Goal: Task Accomplishment & Management: Use online tool/utility

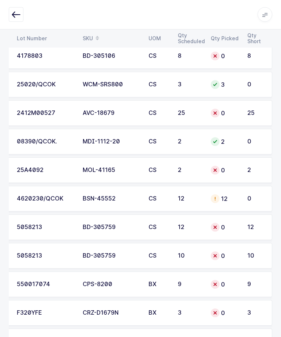
scroll to position [1519, 0]
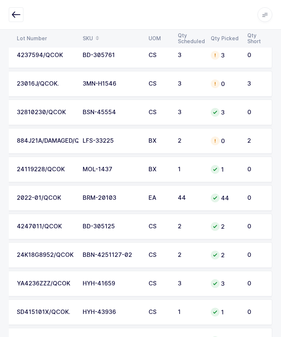
click at [253, 134] on td "2" at bounding box center [257, 141] width 29 height 26
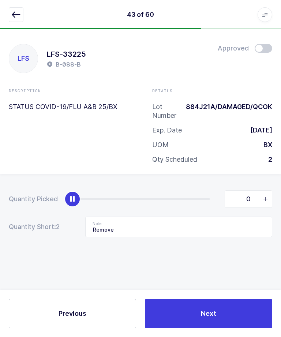
scroll to position [25, 0]
click at [215, 217] on input "Remove" at bounding box center [178, 227] width 187 height 21
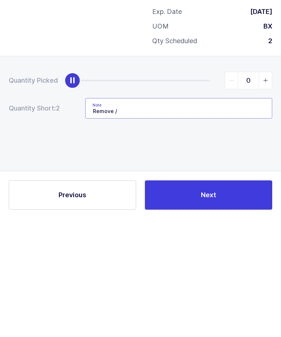
type input "Remove"
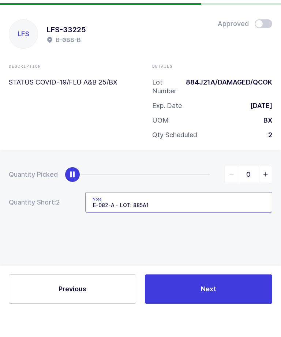
type input "E-082-A - LOT: 885A11"
type input "2"
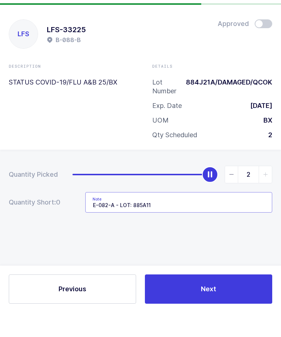
type input "E-082-A - LOT: 885A11"
click at [29, 113] on div "Description STATUS COVID-19/FLU A&B 25/BX Details Lot Number 884J21A/DAMAGED/QC…" at bounding box center [140, 129] width 287 height 82
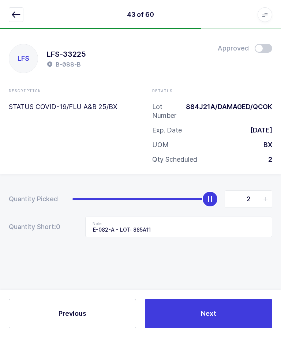
click at [208, 314] on span "Next" at bounding box center [208, 313] width 15 height 9
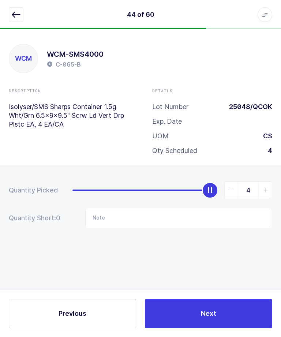
click at [25, 8] on div at bounding box center [141, 14] width 264 height 15
click at [16, 12] on icon "button" at bounding box center [16, 14] width 9 height 9
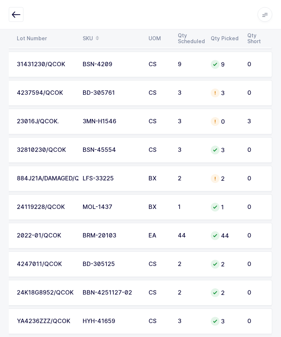
scroll to position [530, 0]
click at [249, 119] on div "3" at bounding box center [256, 121] width 17 height 7
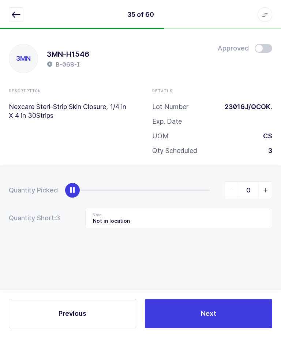
scroll to position [0, 0]
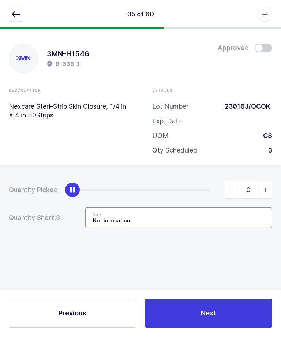
click at [184, 220] on input "Not in location" at bounding box center [178, 218] width 187 height 21
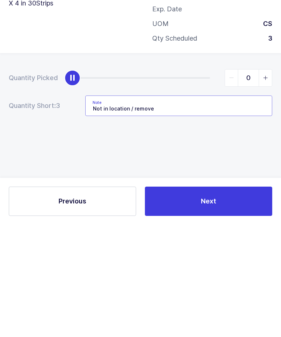
type input "Not in location / remove"
click at [194, 166] on div "Quantity Picked 0 Quantity Short: 3 Note Not in location / remove" at bounding box center [140, 231] width 281 height 130
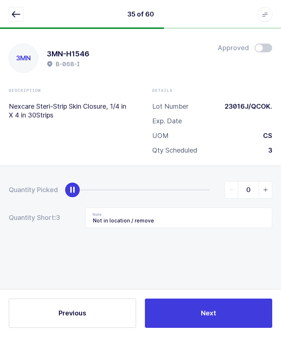
click at [225, 329] on button "Next" at bounding box center [208, 313] width 127 height 29
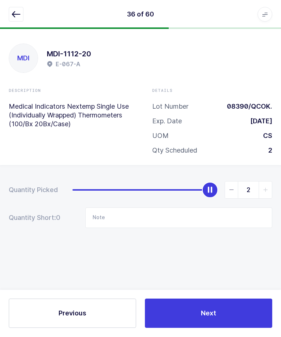
click at [10, 19] on button "button" at bounding box center [16, 14] width 15 height 15
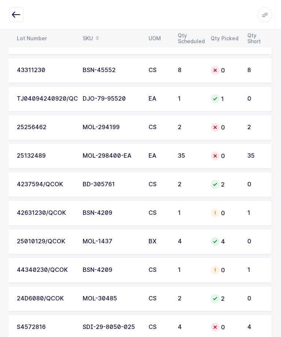
scroll to position [262, 0]
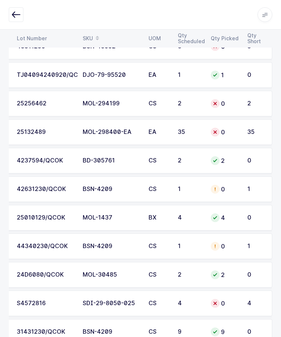
click at [25, 191] on div "42631230/QCOK" at bounding box center [45, 189] width 57 height 7
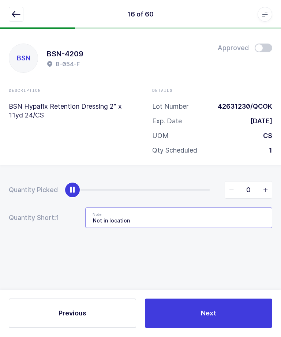
click at [111, 219] on input "Not in location" at bounding box center [178, 218] width 187 height 21
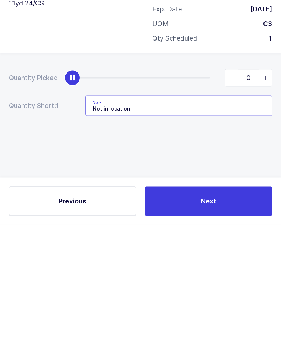
click at [200, 208] on input "Not in location" at bounding box center [178, 218] width 187 height 21
click at [204, 208] on input "Not in location" at bounding box center [178, 218] width 187 height 21
click at [199, 208] on input "Not in location" at bounding box center [178, 218] width 187 height 21
type input "Not in location / B-043-D - LOT: 44911230"
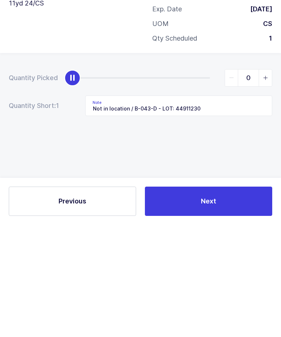
click at [267, 188] on icon "slider between 0 and 1" at bounding box center [265, 190] width 5 height 5
type input "1"
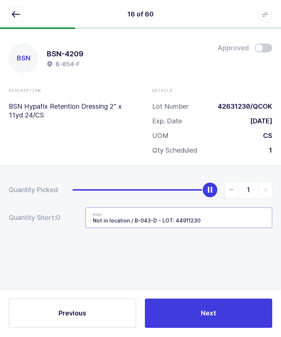
click at [96, 215] on input "Not in location / B-043-D - LOT: 44911230" at bounding box center [178, 218] width 187 height 21
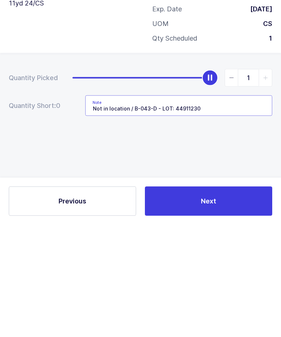
click at [93, 208] on input "Not in location / B-043-D - LOT: 44911230" at bounding box center [178, 218] width 187 height 21
click at [45, 182] on div "Quantity Picked 1" at bounding box center [141, 191] width 264 height 18
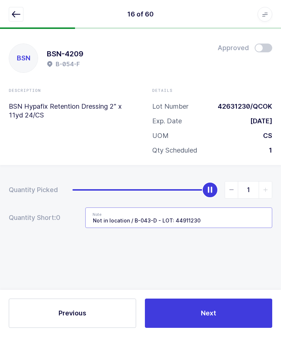
click at [90, 217] on input "Not in location / B-043-D - LOT: 44911230" at bounding box center [178, 218] width 187 height 21
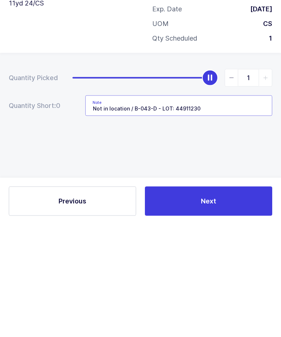
click at [91, 208] on input "Not in location / B-043-D - LOT: 44911230" at bounding box center [178, 218] width 187 height 21
click at [109, 166] on div "Quantity Picked 1 Quantity Short: 0 Note Not in location / B-043-D - LOT: 44911…" at bounding box center [140, 231] width 281 height 130
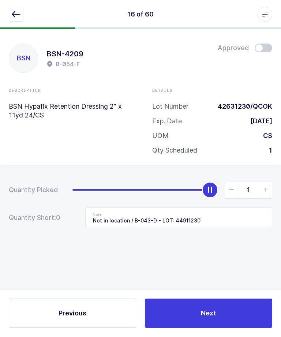
click at [227, 329] on button "Next" at bounding box center [208, 313] width 127 height 29
type input "1 cs"
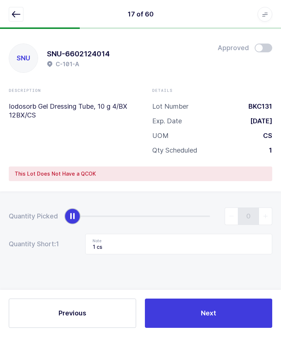
click at [21, 13] on button "button" at bounding box center [16, 14] width 15 height 15
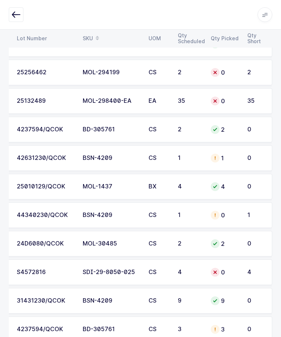
scroll to position [295, 0]
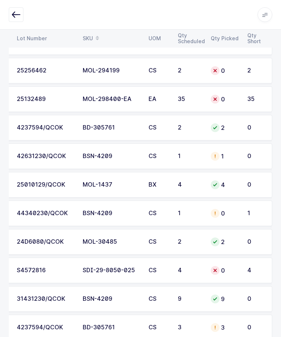
click at [247, 216] on td "1" at bounding box center [257, 214] width 29 height 26
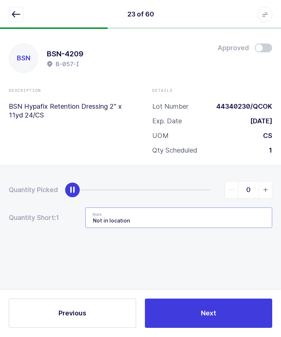
click at [214, 223] on input "Not in location" at bounding box center [178, 218] width 187 height 21
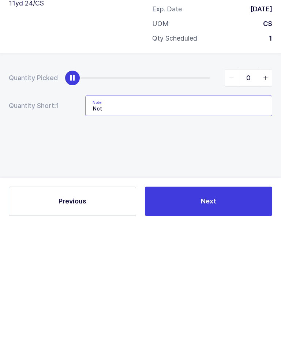
type input "No"
click at [98, 208] on input "Note" at bounding box center [178, 218] width 187 height 21
paste input "Not in location / B-043-D - LOT: 44911230"
type input "Not in location / B-043-D - LOT: 44911230"
type input "1"
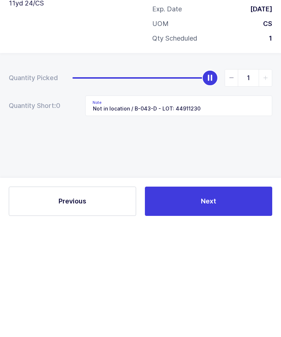
click at [217, 299] on button "Next" at bounding box center [208, 313] width 127 height 29
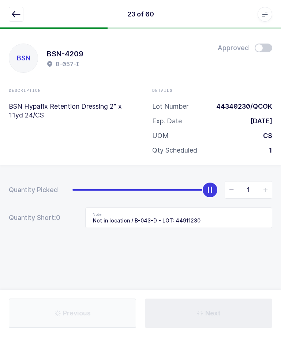
type input "E-037-F"
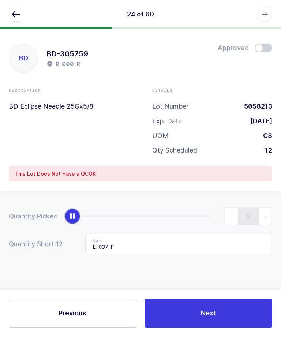
click at [23, 11] on button "button" at bounding box center [16, 14] width 15 height 15
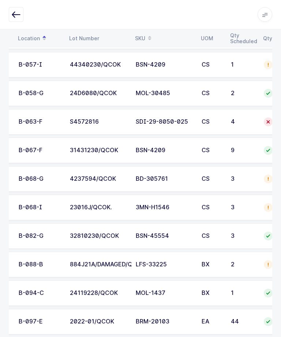
scroll to position [0, 46]
click at [52, 121] on div "B-063-F" at bounding box center [40, 122] width 42 height 7
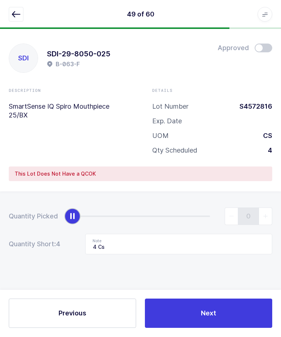
click at [14, 21] on button "button" at bounding box center [16, 14] width 15 height 15
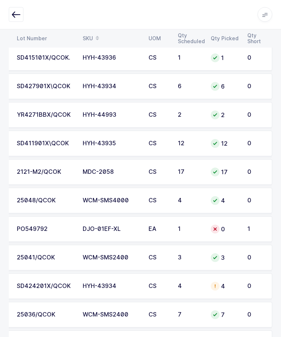
scroll to position [785, 0]
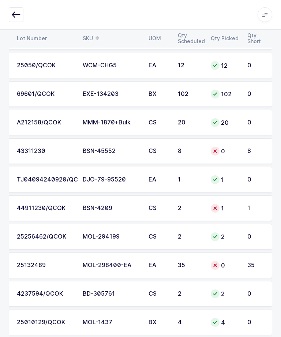
scroll to position [164, 0]
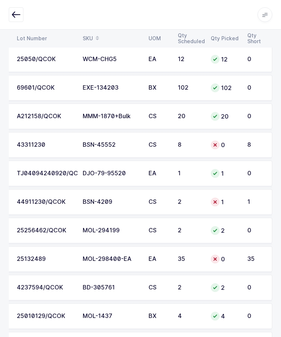
click at [30, 201] on div "44911230/QCOK" at bounding box center [45, 202] width 57 height 7
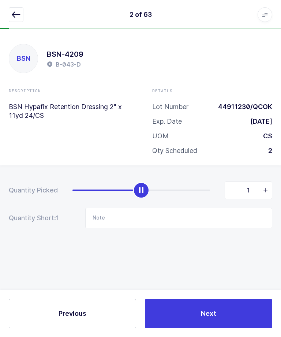
scroll to position [0, 0]
click at [10, 15] on button "button" at bounding box center [16, 14] width 15 height 15
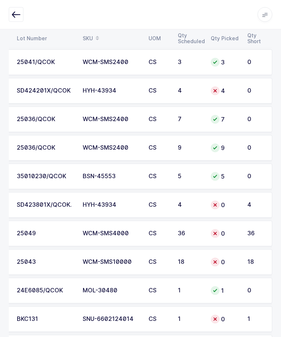
scroll to position [1102, 0]
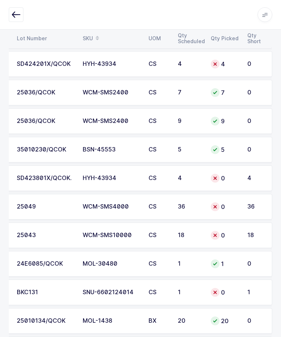
click at [27, 175] on div "SD423801X/QCOK." at bounding box center [45, 178] width 57 height 7
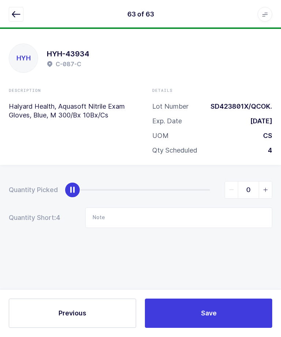
click at [22, 18] on button "button" at bounding box center [16, 14] width 15 height 15
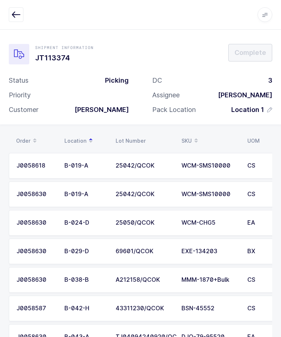
click at [18, 4] on div "Apps Core Warehouse Admin Mission Control Purchasing Ernesto Z. Logout Account …" at bounding box center [140, 15] width 281 height 30
click at [22, 11] on button "button" at bounding box center [16, 14] width 15 height 15
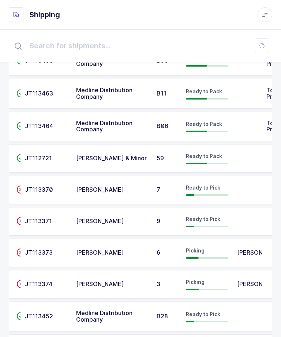
scroll to position [161, 0]
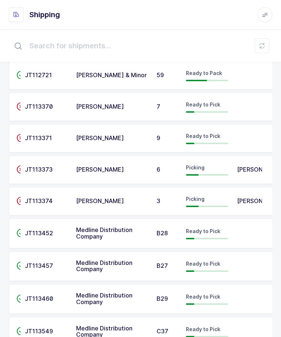
click at [244, 204] on span "[PERSON_NAME]" at bounding box center [261, 200] width 48 height 7
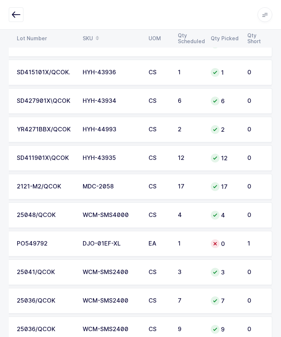
scroll to position [779, 0]
copy tr "DJO-01EF-XL"
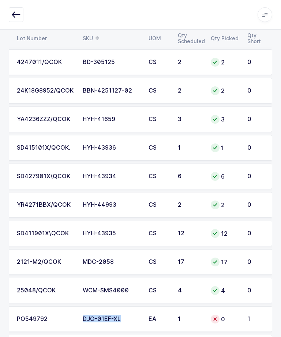
scroll to position [703, 0]
click at [151, 7] on div at bounding box center [141, 14] width 264 height 15
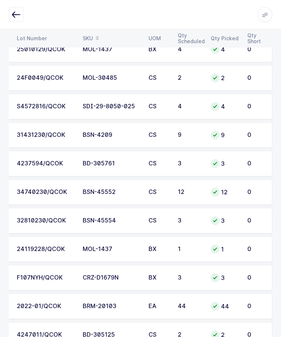
scroll to position [398, 0]
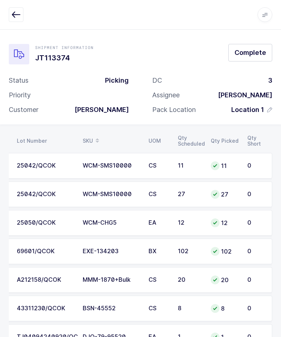
scroll to position [0, 99]
click at [20, 15] on icon "button" at bounding box center [16, 14] width 9 height 9
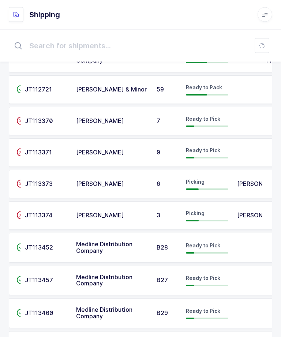
scroll to position [146, 0]
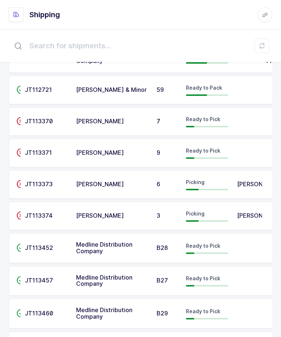
click at [233, 181] on td "[PERSON_NAME]" at bounding box center [247, 184] width 29 height 29
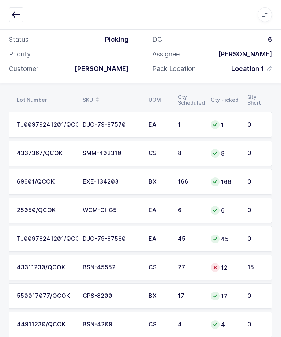
scroll to position [63, 0]
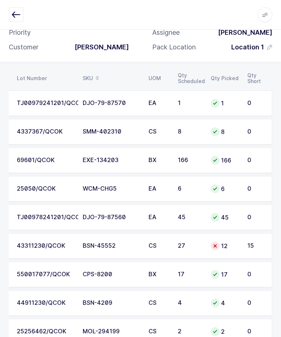
click at [244, 248] on td "15" at bounding box center [257, 246] width 29 height 26
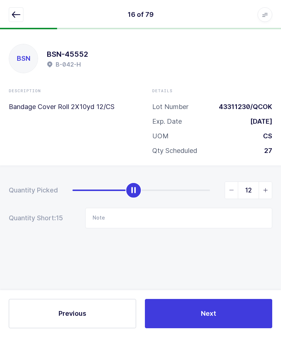
scroll to position [0, 0]
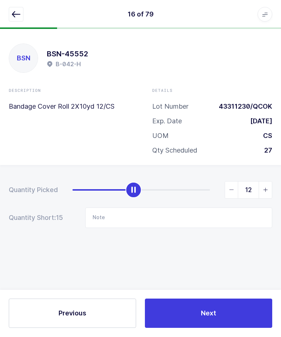
click at [16, 16] on icon "button" at bounding box center [16, 14] width 9 height 9
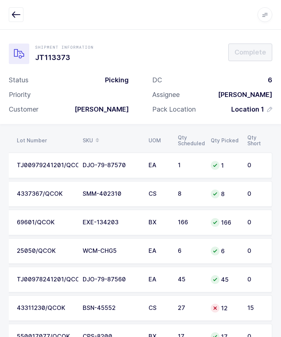
scroll to position [0, 99]
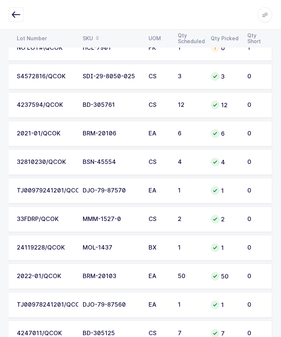
click at [21, 13] on button "button" at bounding box center [16, 14] width 15 height 15
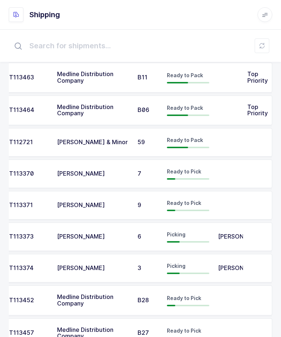
scroll to position [116, 0]
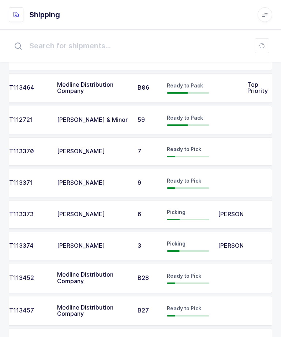
click at [199, 246] on div "Picking" at bounding box center [188, 246] width 42 height 12
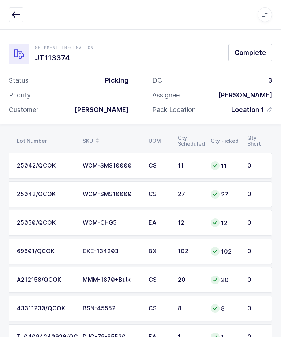
click at [16, 12] on icon "button" at bounding box center [16, 14] width 9 height 9
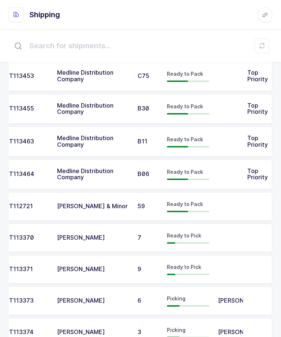
scroll to position [48, 0]
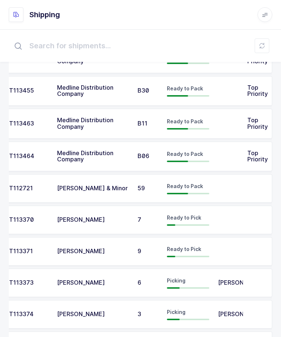
click at [247, 281] on td at bounding box center [257, 283] width 29 height 29
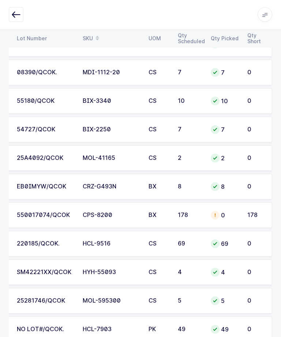
scroll to position [1815, 0]
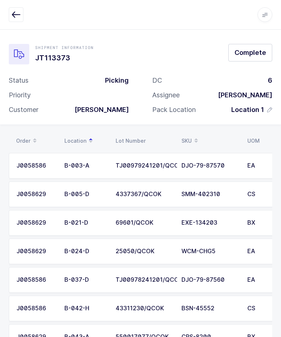
click at [15, 14] on icon "button" at bounding box center [16, 14] width 9 height 9
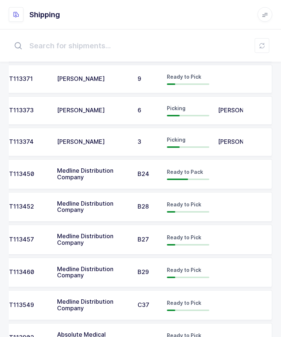
scroll to position [288, 0]
